Goal: Browse casually

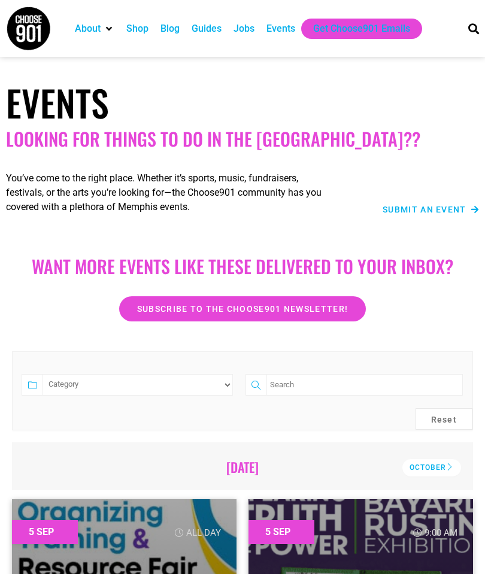
click at [24, 29] on img at bounding box center [28, 28] width 45 height 45
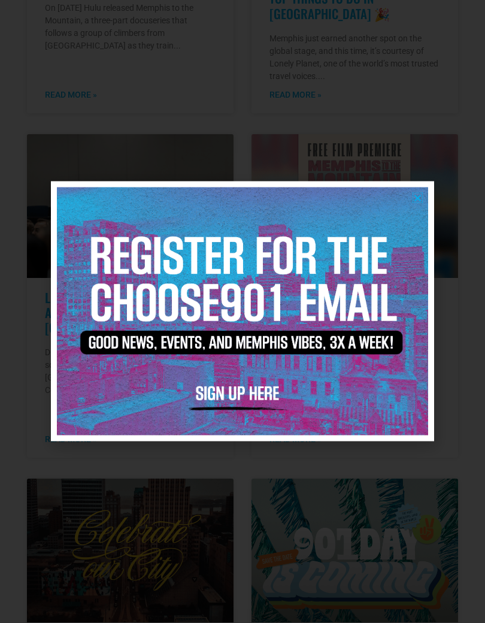
click at [420, 195] on icon "Close" at bounding box center [417, 197] width 9 height 9
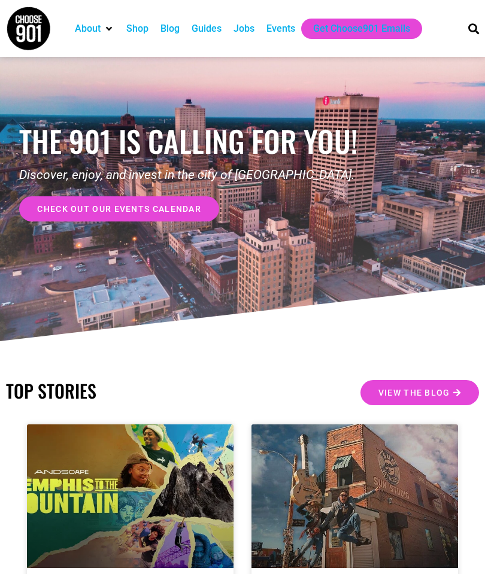
click at [170, 34] on div "Blog" at bounding box center [170, 29] width 19 height 14
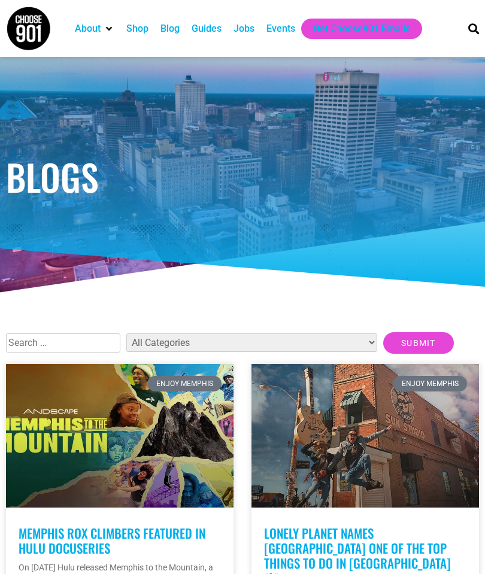
click at [213, 30] on div "Guides" at bounding box center [207, 29] width 30 height 14
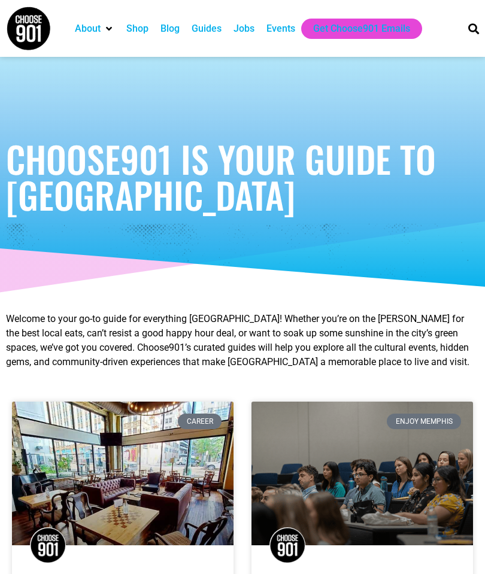
click at [22, 28] on img at bounding box center [28, 28] width 45 height 45
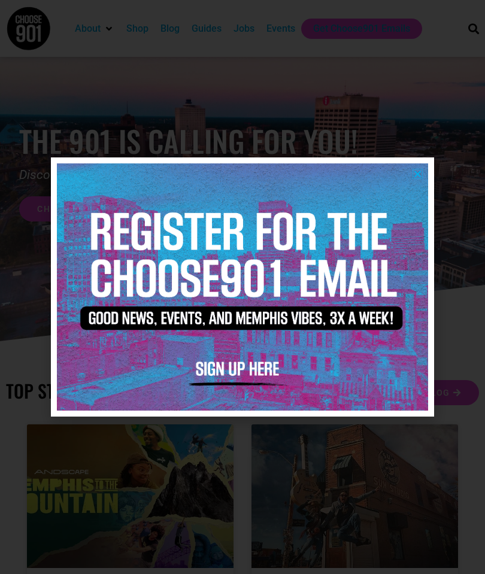
click at [419, 172] on icon "Close" at bounding box center [417, 173] width 9 height 9
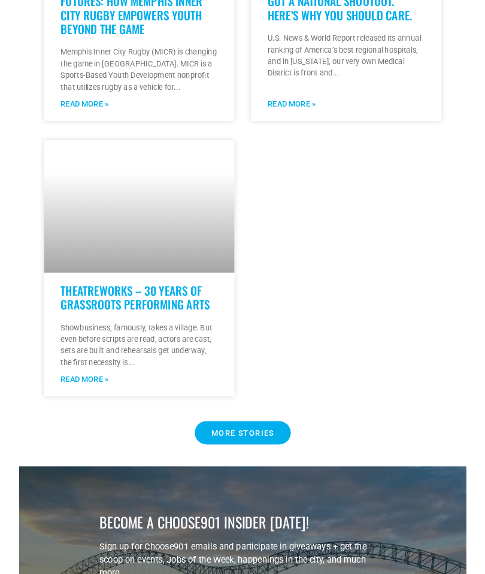
scroll to position [1703, 0]
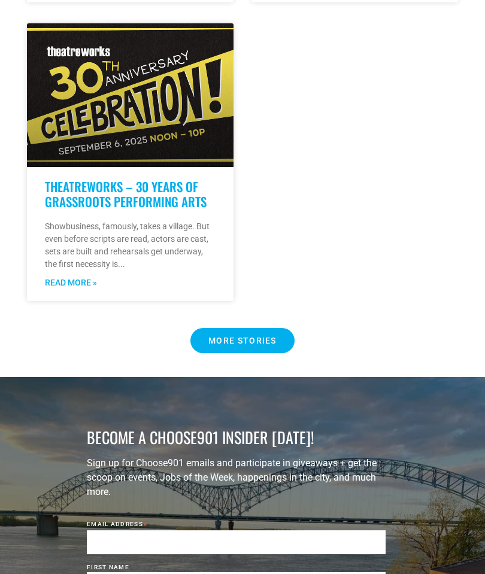
click at [274, 328] on Button "MORE STORIES" at bounding box center [242, 340] width 104 height 25
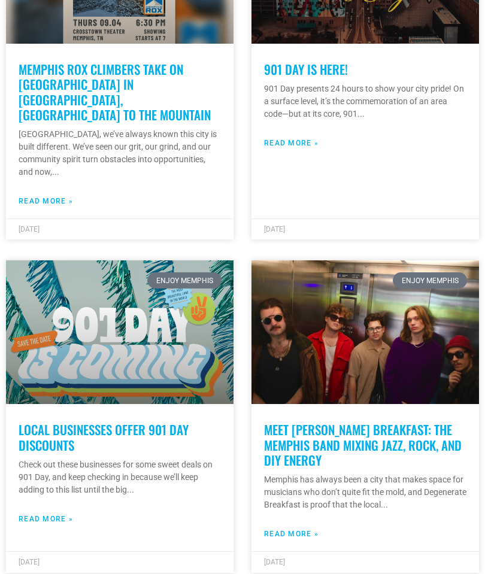
scroll to position [1831, 0]
